Goal: Obtain resource: Download file/media

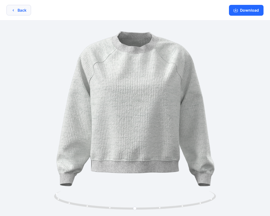
click at [20, 6] on button "Back" at bounding box center [18, 10] width 25 height 11
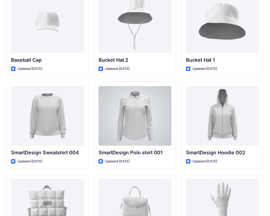
scroll to position [4017, 0]
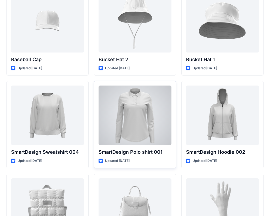
click at [137, 105] on div at bounding box center [135, 114] width 73 height 59
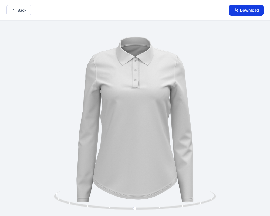
click at [243, 8] on button "Download" at bounding box center [246, 10] width 35 height 11
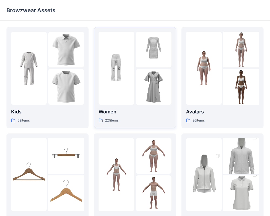
click at [124, 70] on div at bounding box center [117, 68] width 36 height 73
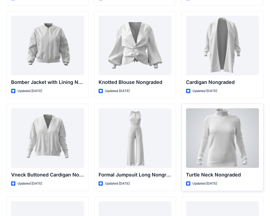
scroll to position [5013, 0]
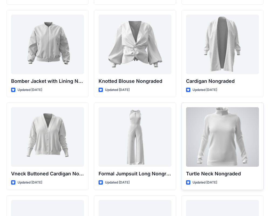
click at [220, 141] on div at bounding box center [222, 136] width 73 height 59
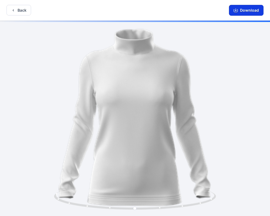
click at [240, 9] on button "Download" at bounding box center [246, 10] width 35 height 11
